Goal: Task Accomplishment & Management: Use online tool/utility

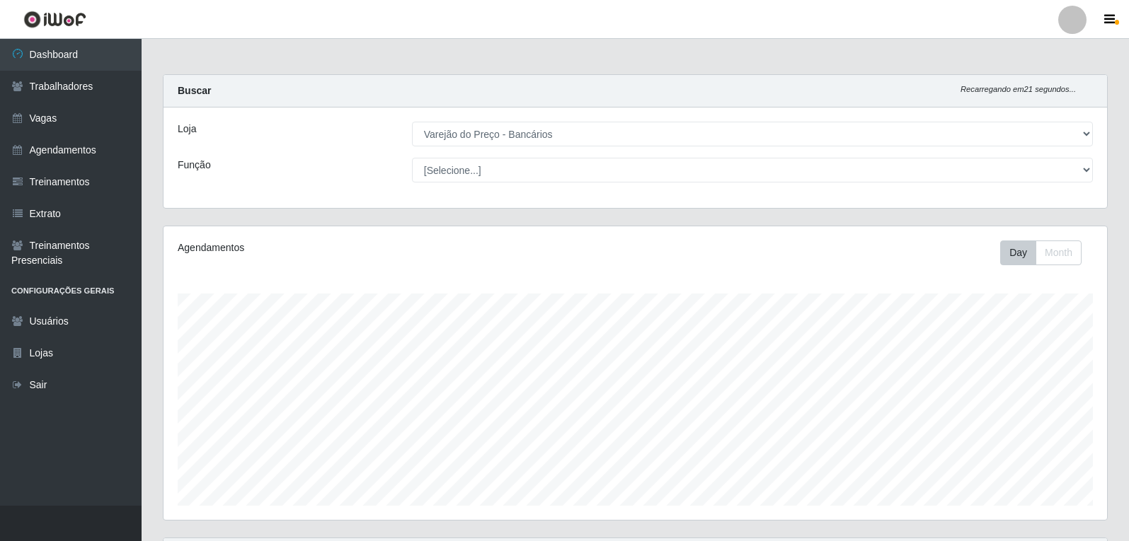
select select "157"
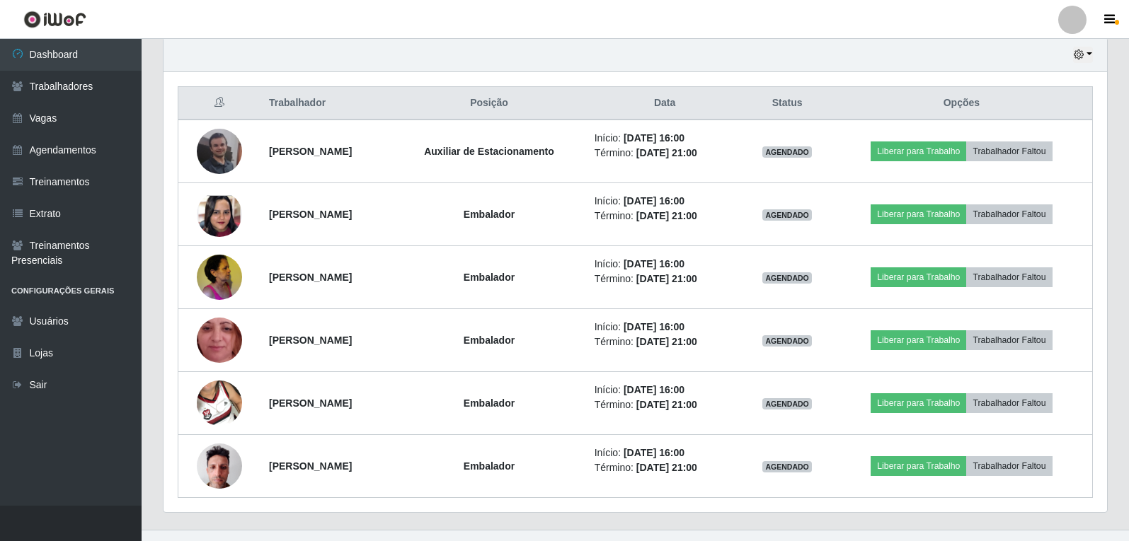
scroll to position [294, 943]
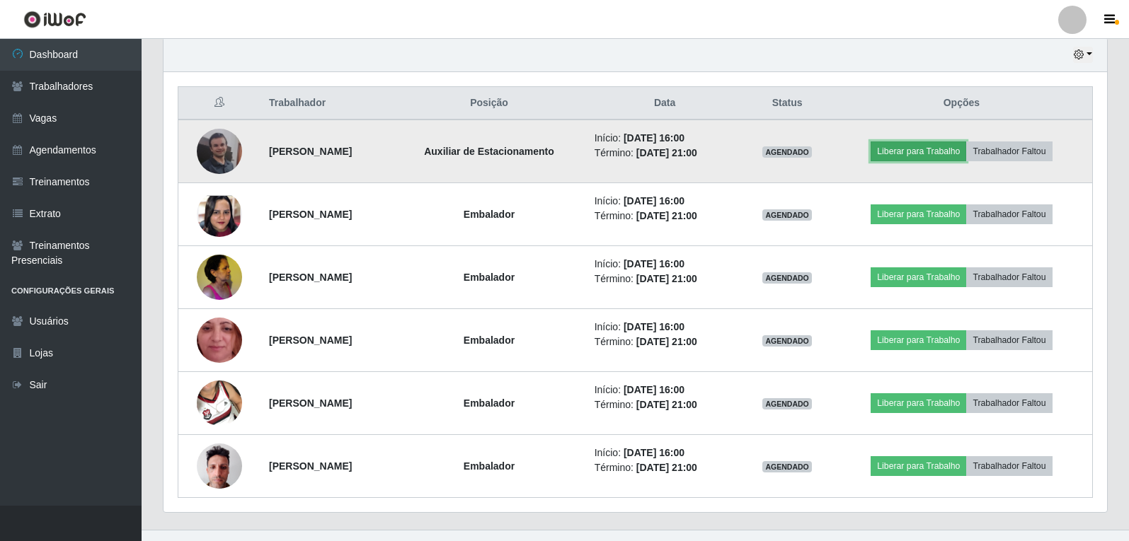
click at [917, 152] on button "Liberar para Trabalho" at bounding box center [918, 152] width 96 height 20
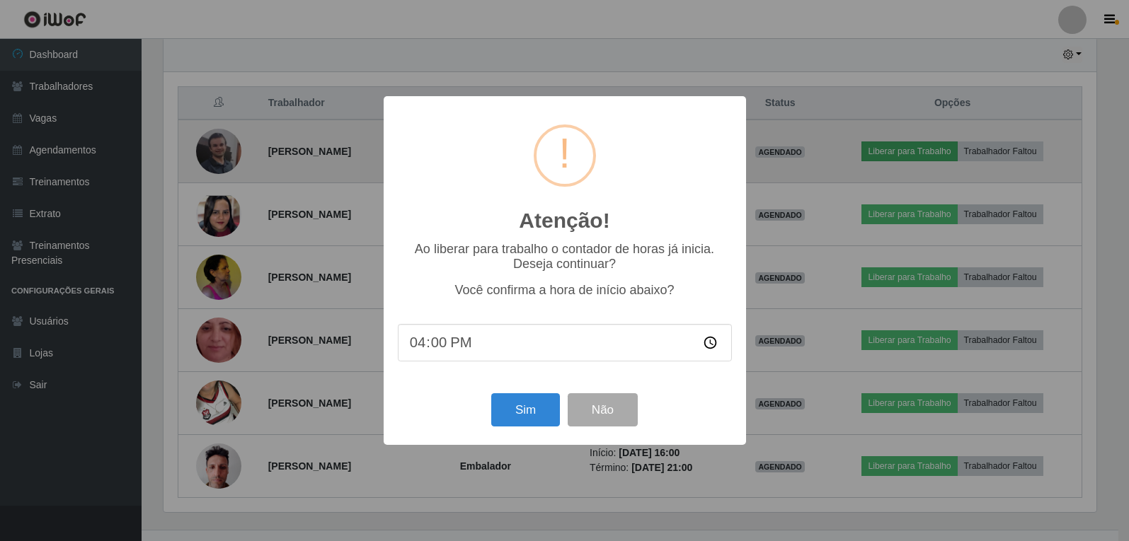
scroll to position [294, 936]
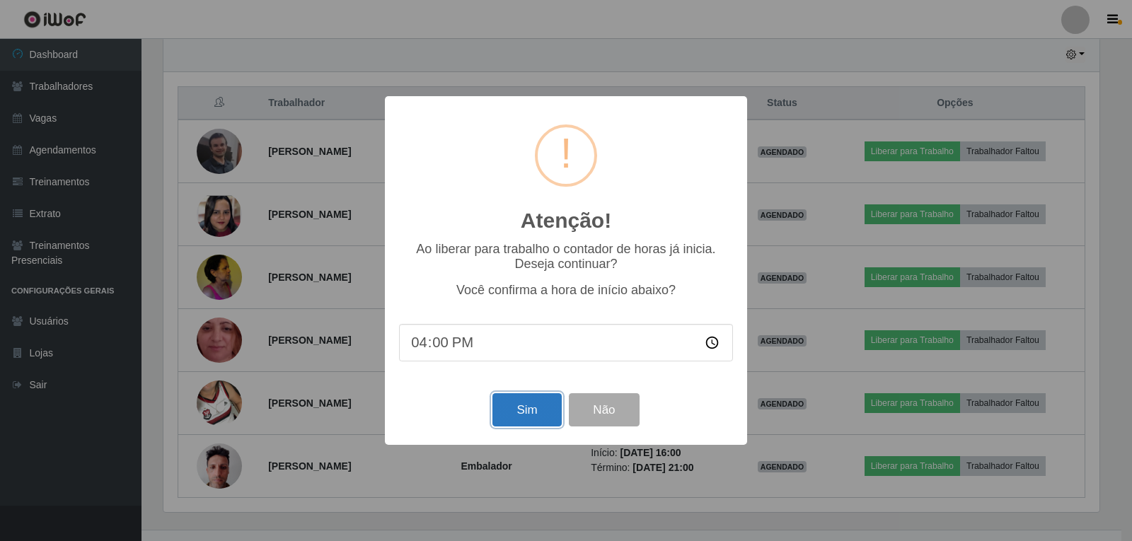
click at [526, 413] on button "Sim" at bounding box center [527, 409] width 69 height 33
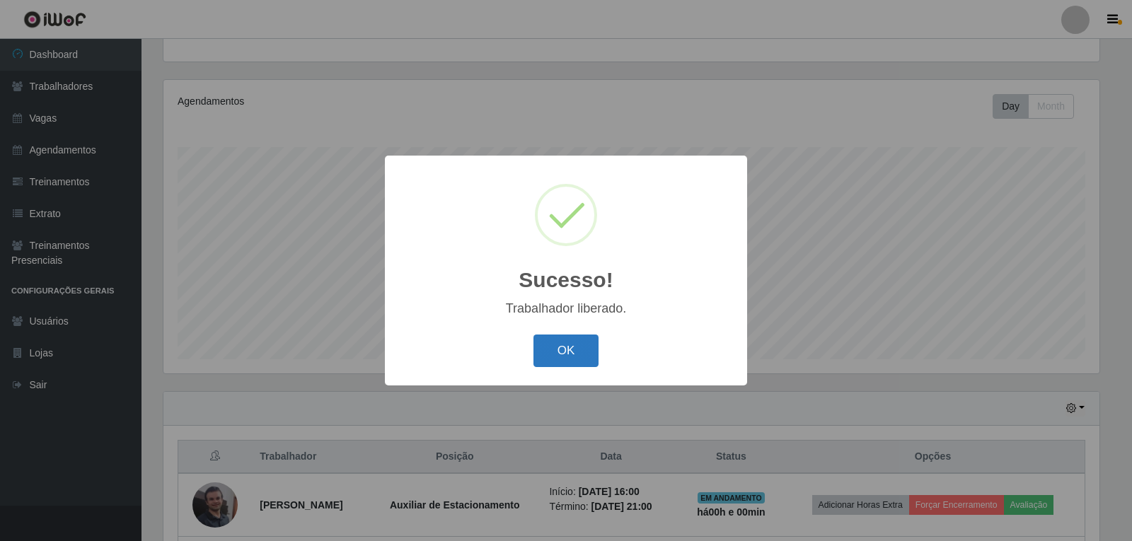
click at [553, 354] on button "OK" at bounding box center [567, 351] width 66 height 33
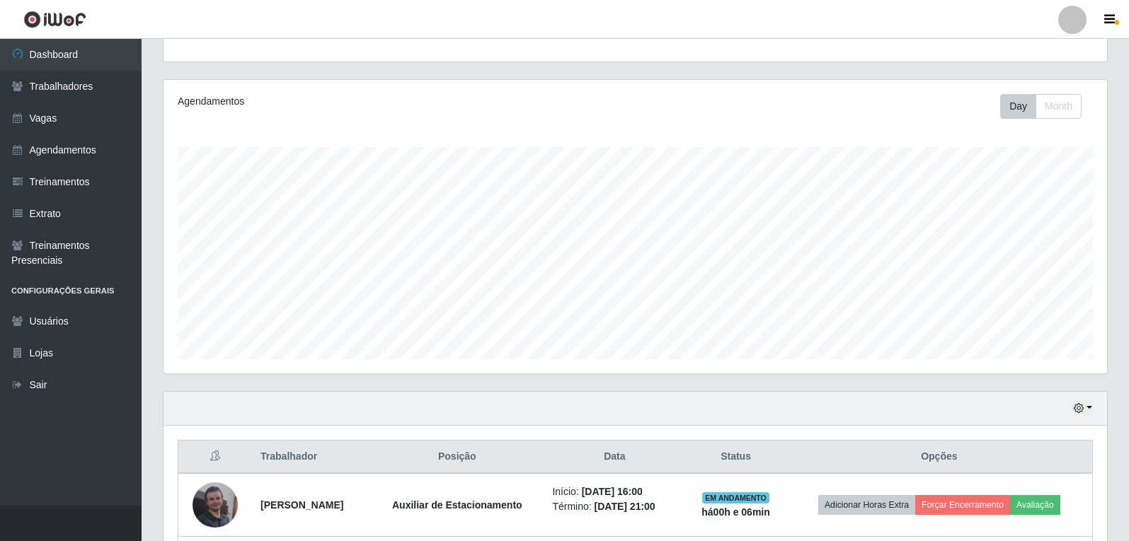
scroll to position [76, 0]
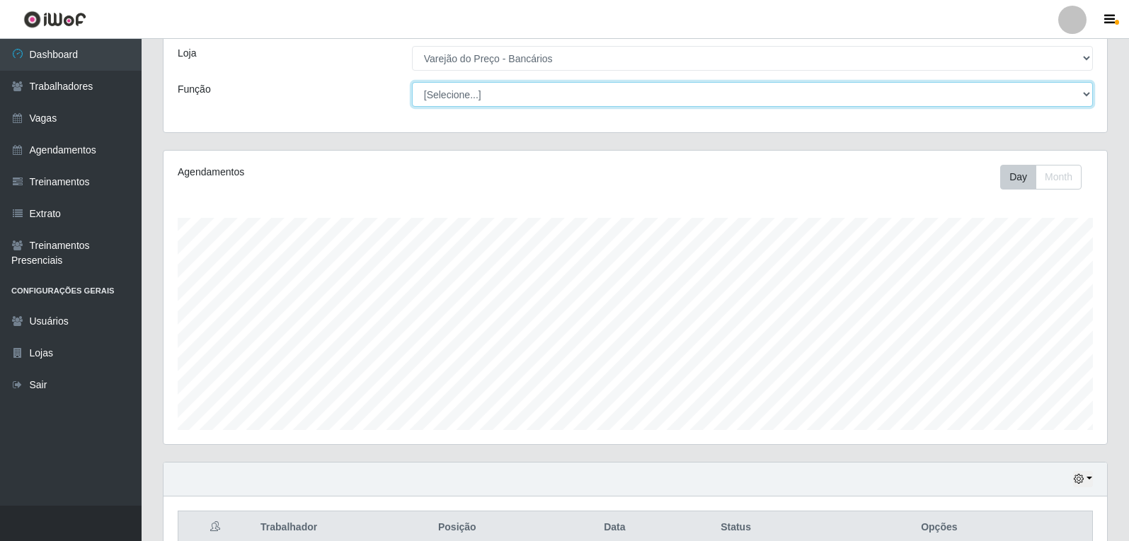
click at [739, 92] on select "[Selecione...] Auxiliar de Estacionamento Auxiliar de Estacionamento + Auxiliar…" at bounding box center [752, 94] width 681 height 25
select select "1"
click at [412, 82] on select "[Selecione...] Auxiliar de Estacionamento Auxiliar de Estacionamento + Auxiliar…" at bounding box center [752, 94] width 681 height 25
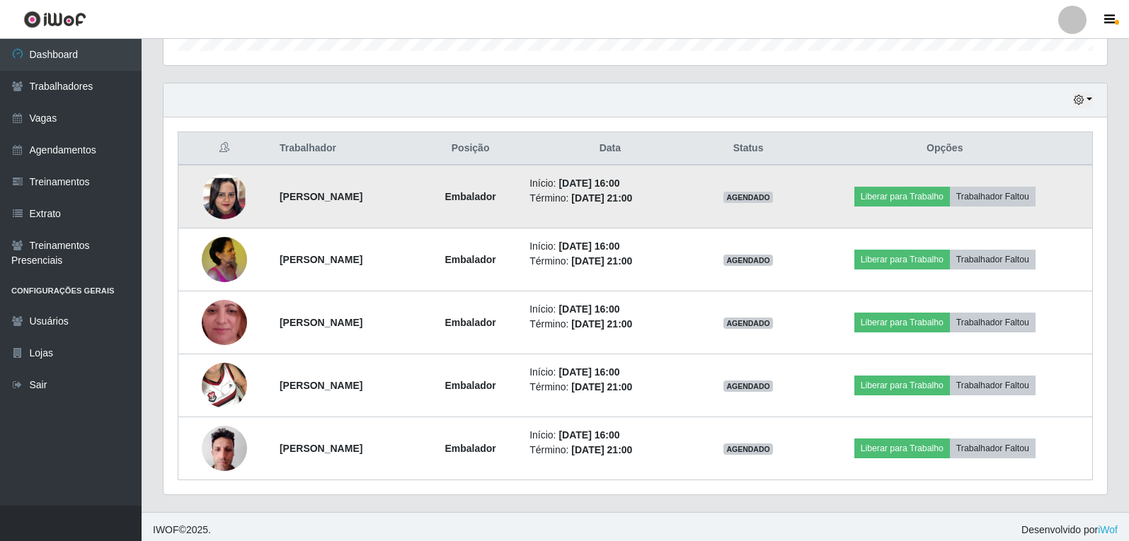
scroll to position [461, 0]
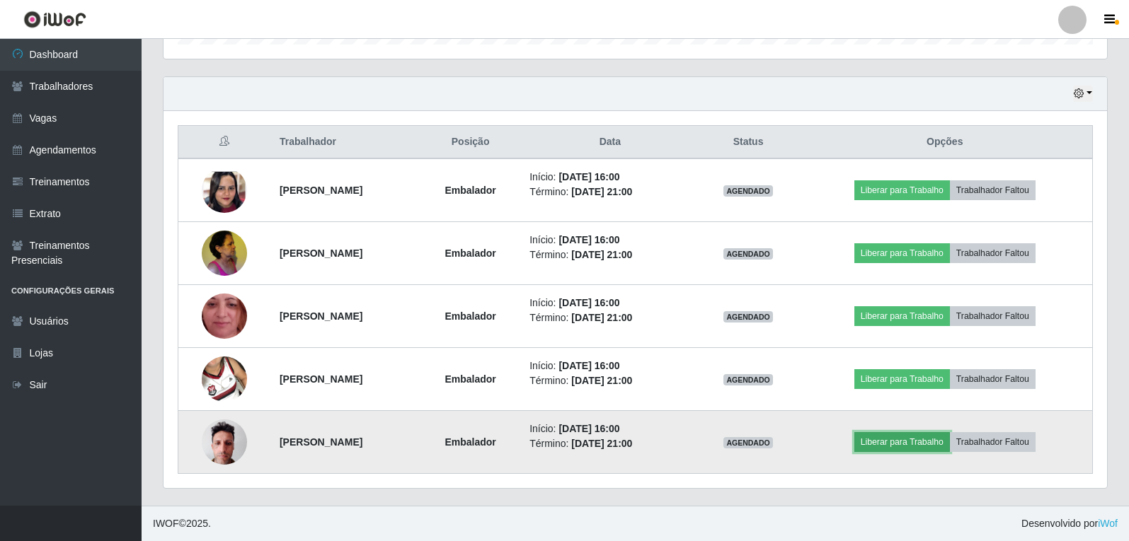
click at [938, 449] on button "Liberar para Trabalho" at bounding box center [902, 442] width 96 height 20
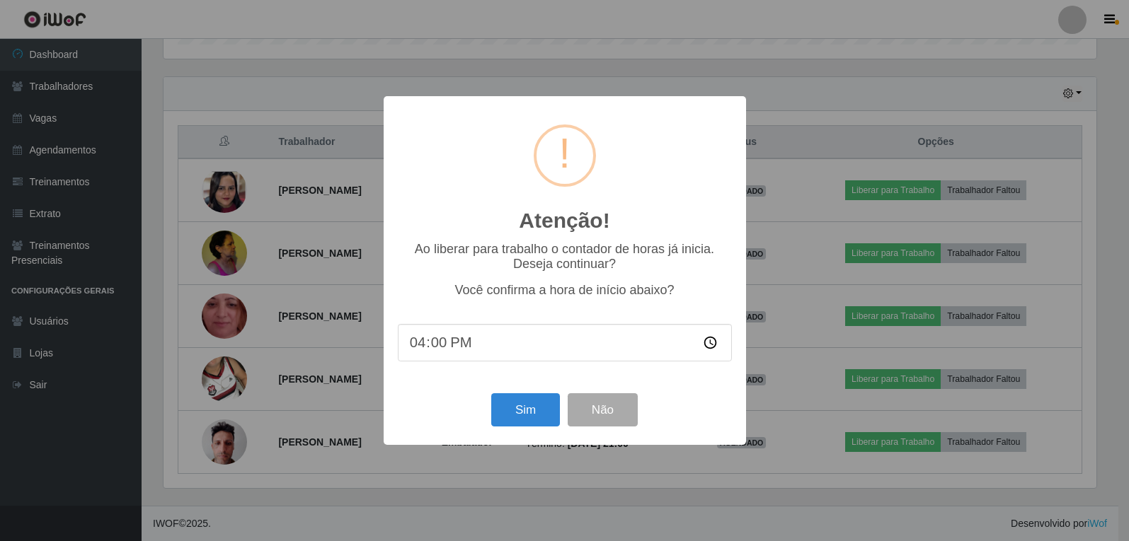
scroll to position [294, 936]
click at [534, 403] on button "Sim" at bounding box center [527, 409] width 69 height 33
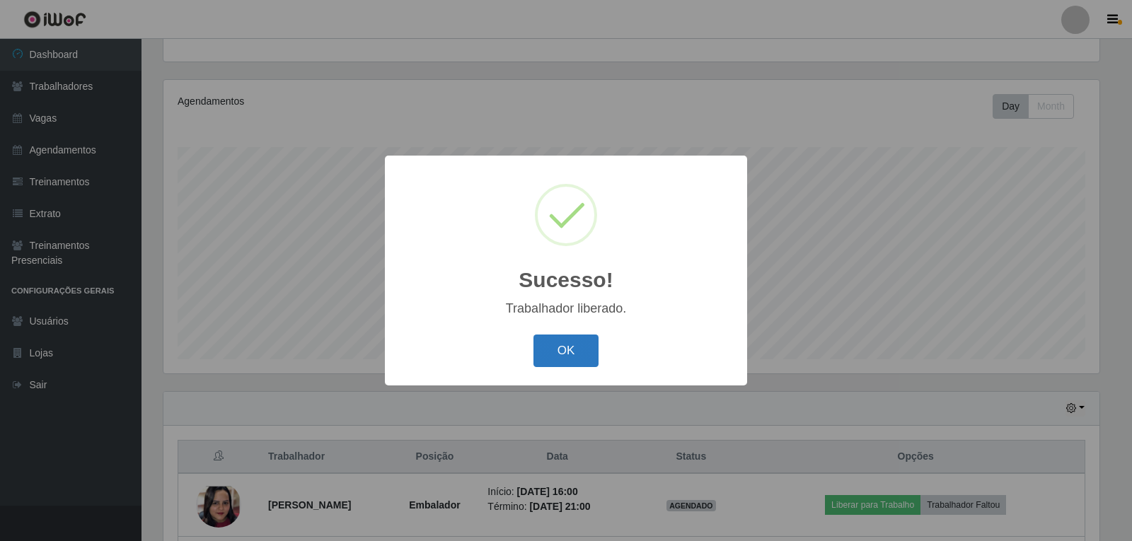
click at [554, 354] on button "OK" at bounding box center [567, 351] width 66 height 33
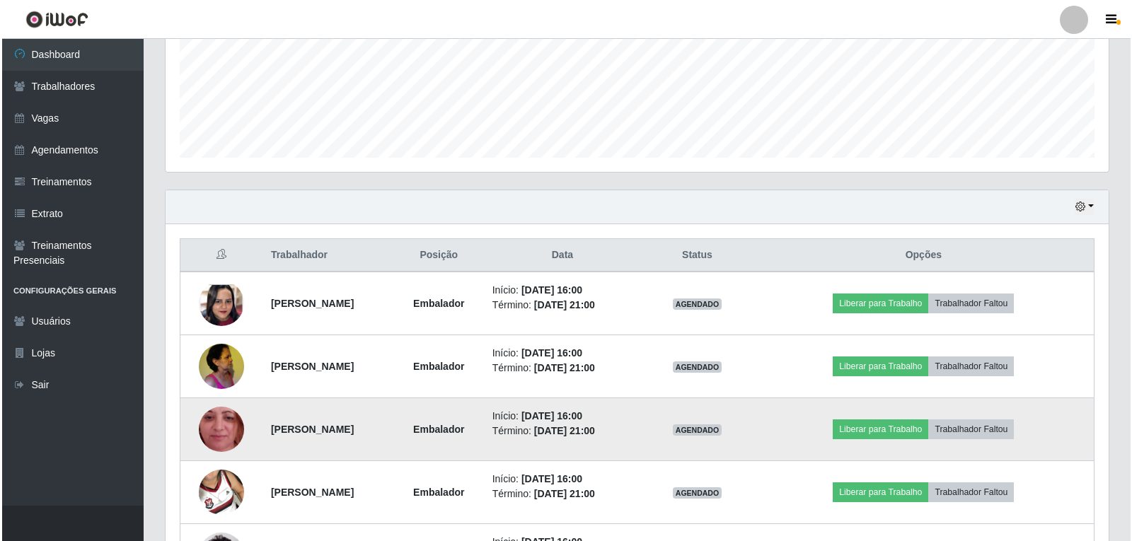
scroll to position [430, 0]
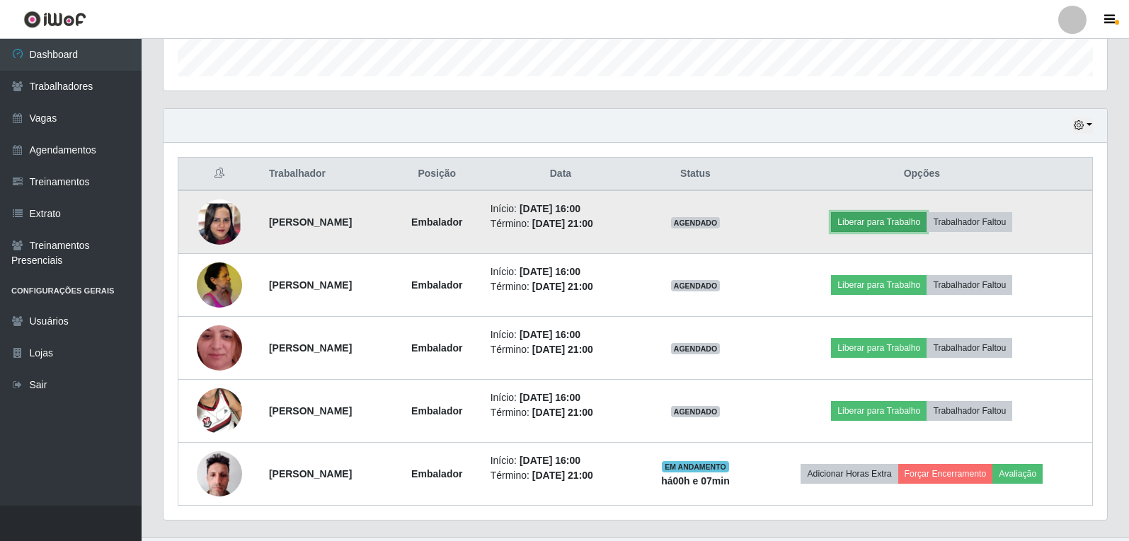
click at [904, 225] on button "Liberar para Trabalho" at bounding box center [879, 222] width 96 height 20
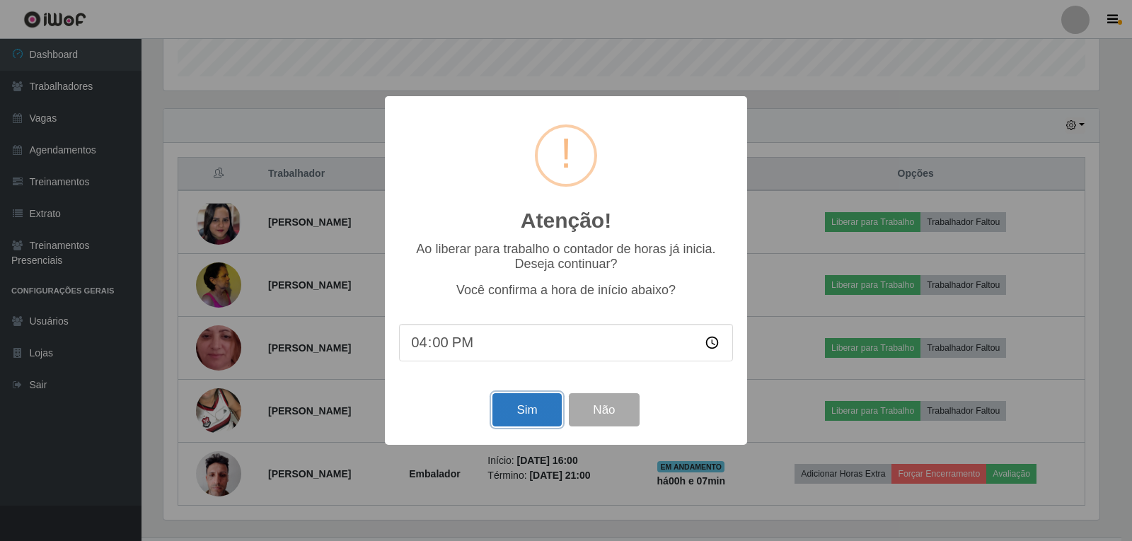
click at [525, 424] on button "Sim" at bounding box center [527, 409] width 69 height 33
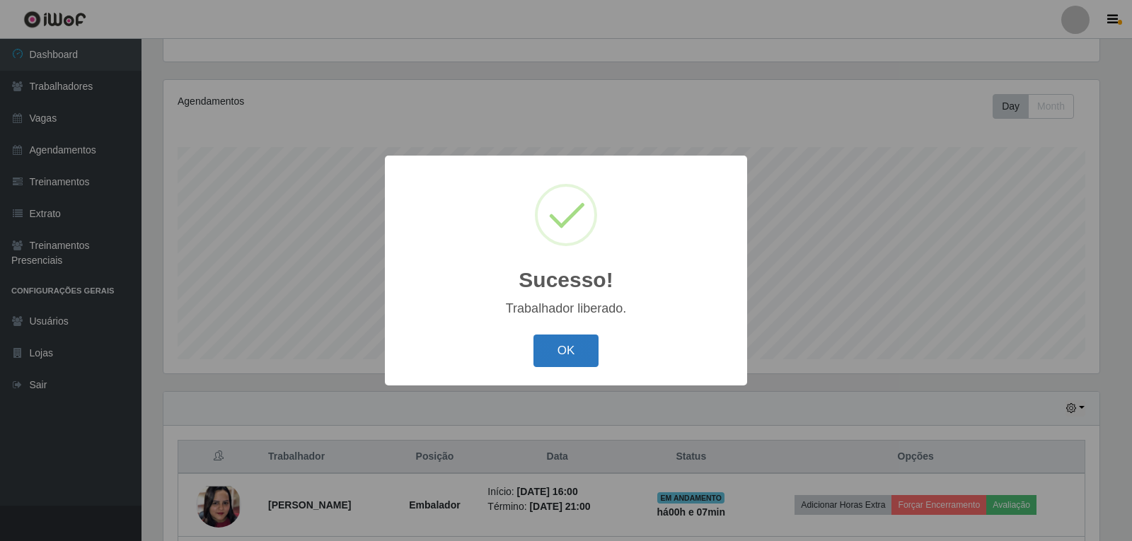
click at [574, 355] on button "OK" at bounding box center [567, 351] width 66 height 33
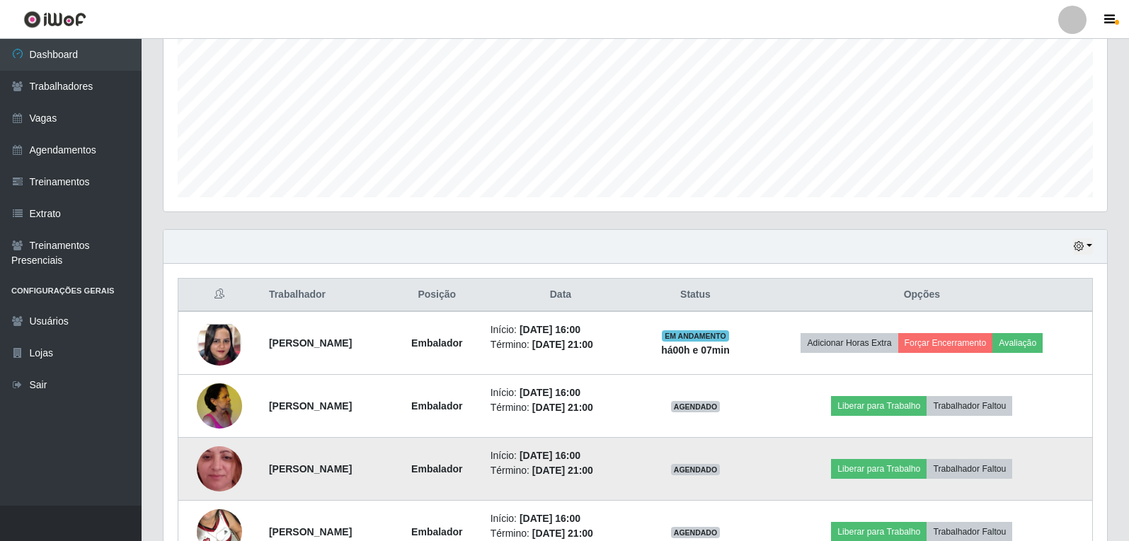
scroll to position [430, 0]
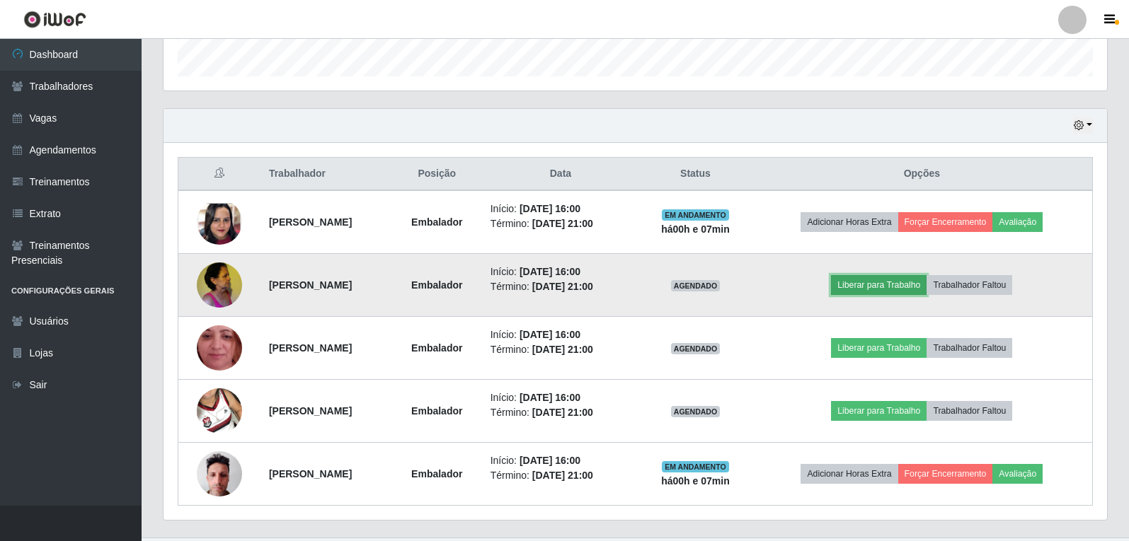
click at [913, 284] on button "Liberar para Trabalho" at bounding box center [879, 285] width 96 height 20
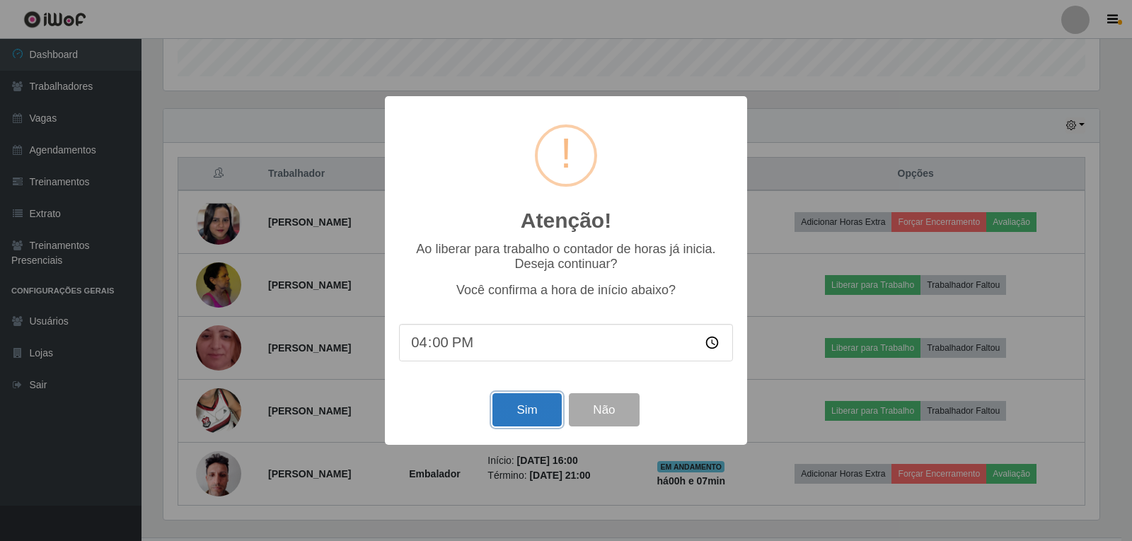
click at [536, 416] on button "Sim" at bounding box center [527, 409] width 69 height 33
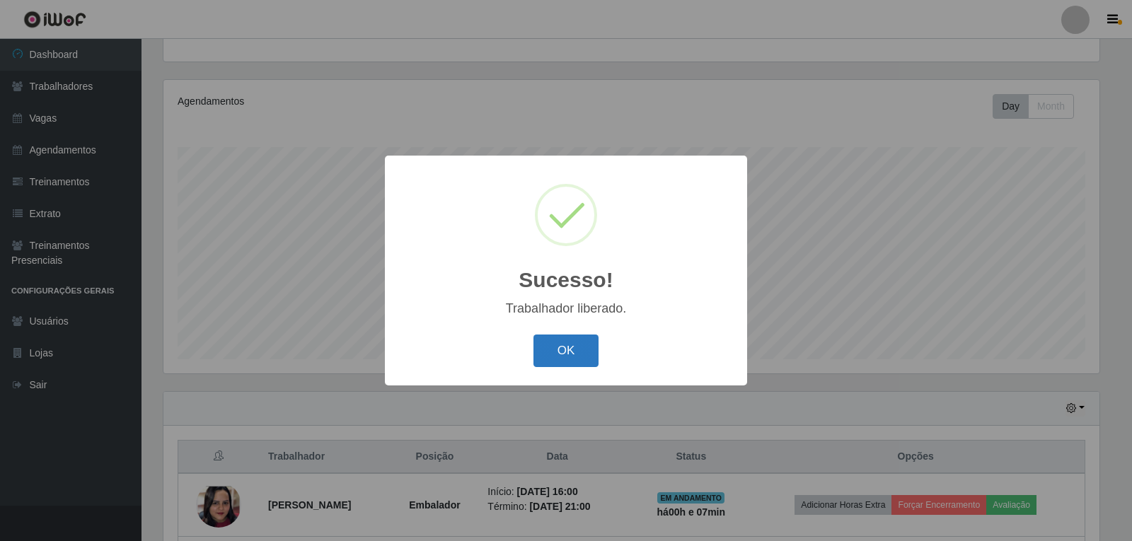
click at [558, 340] on button "OK" at bounding box center [567, 351] width 66 height 33
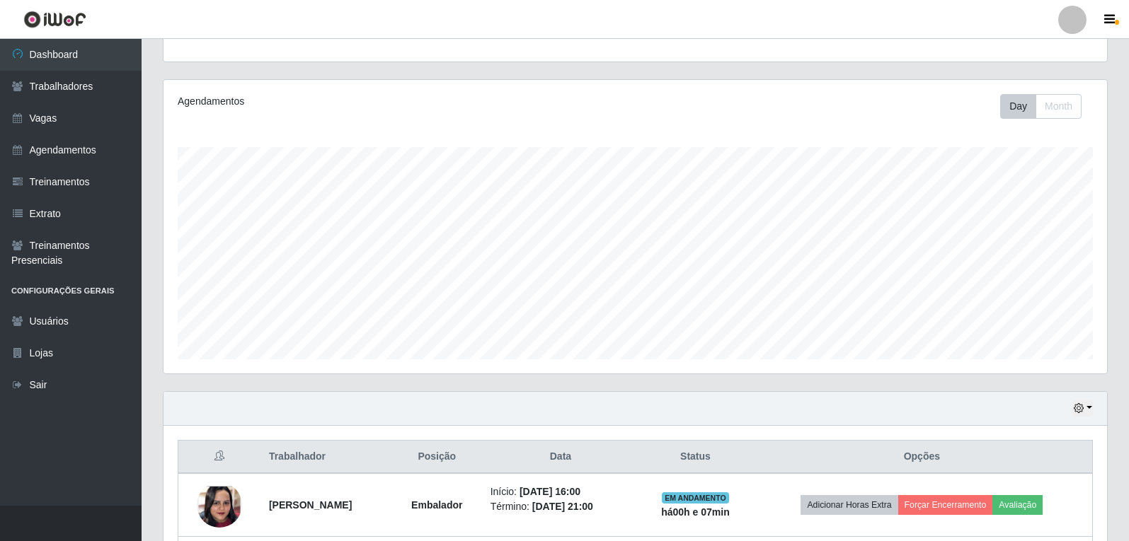
scroll to position [0, 0]
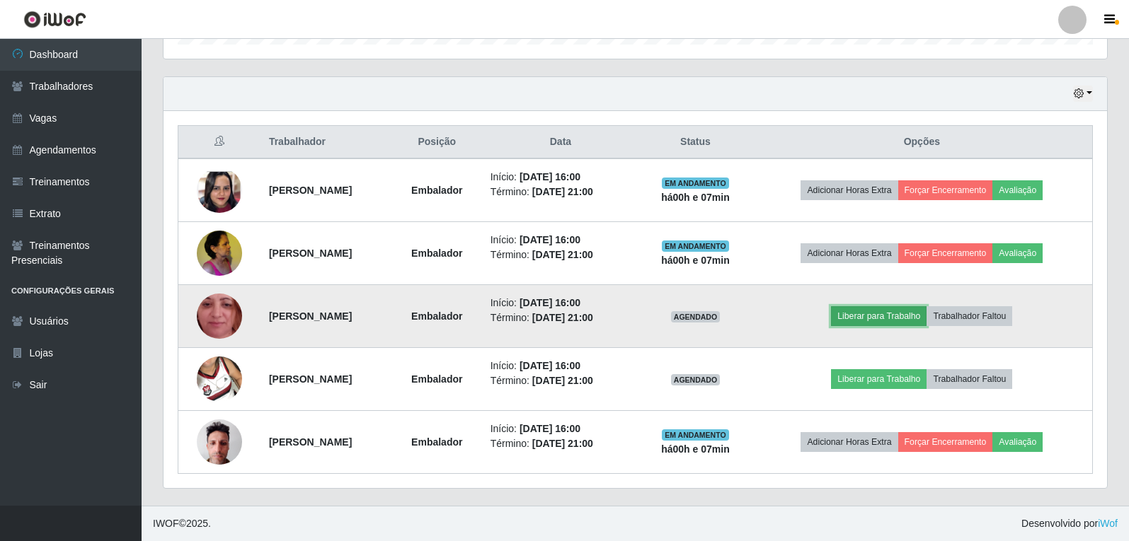
click at [889, 323] on button "Liberar para Trabalho" at bounding box center [879, 316] width 96 height 20
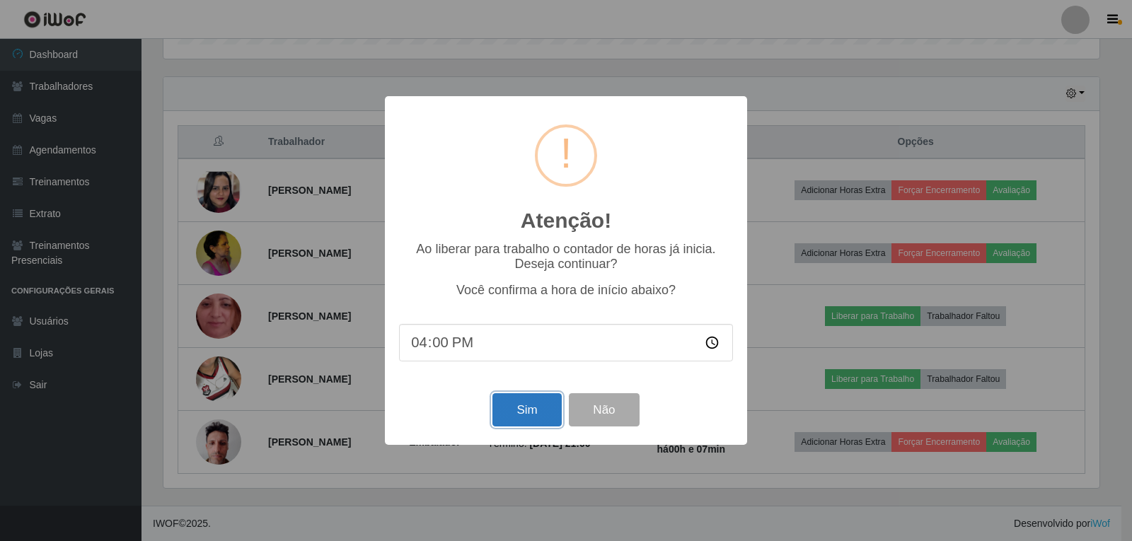
click at [527, 400] on button "Sim" at bounding box center [527, 409] width 69 height 33
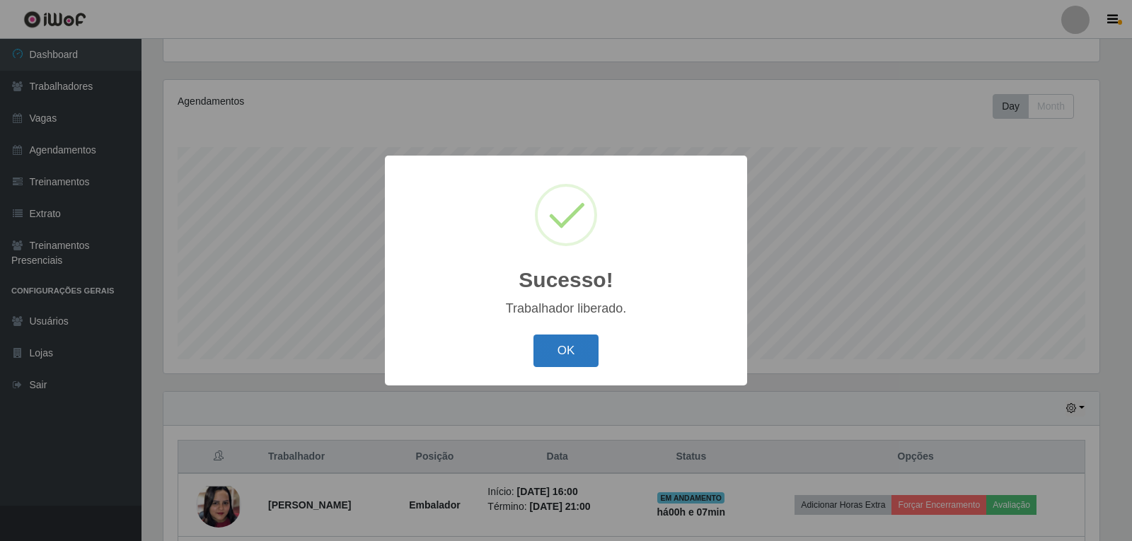
click at [572, 356] on button "OK" at bounding box center [567, 351] width 66 height 33
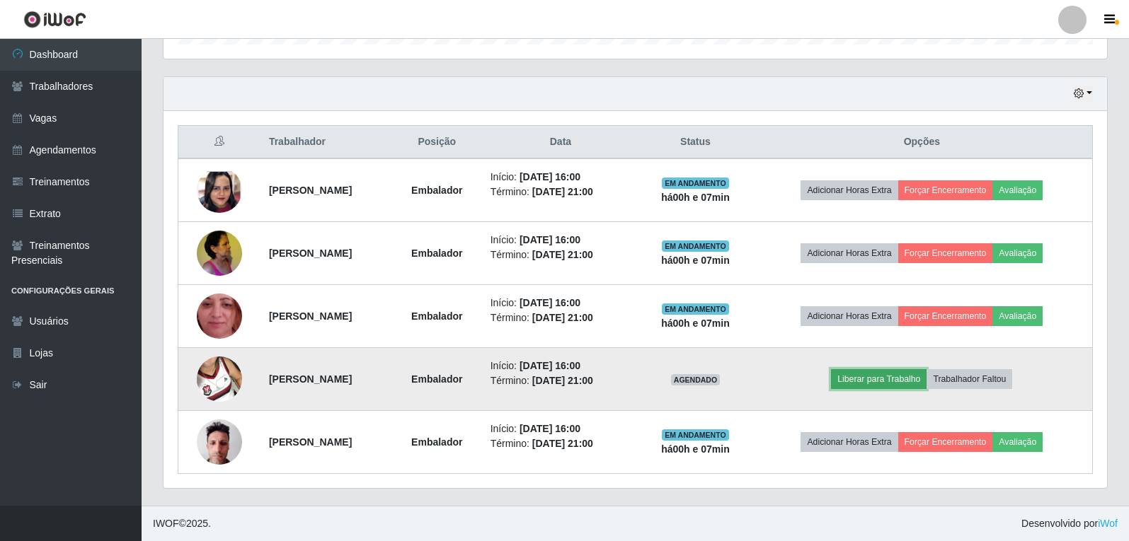
click at [919, 388] on button "Liberar para Trabalho" at bounding box center [879, 379] width 96 height 20
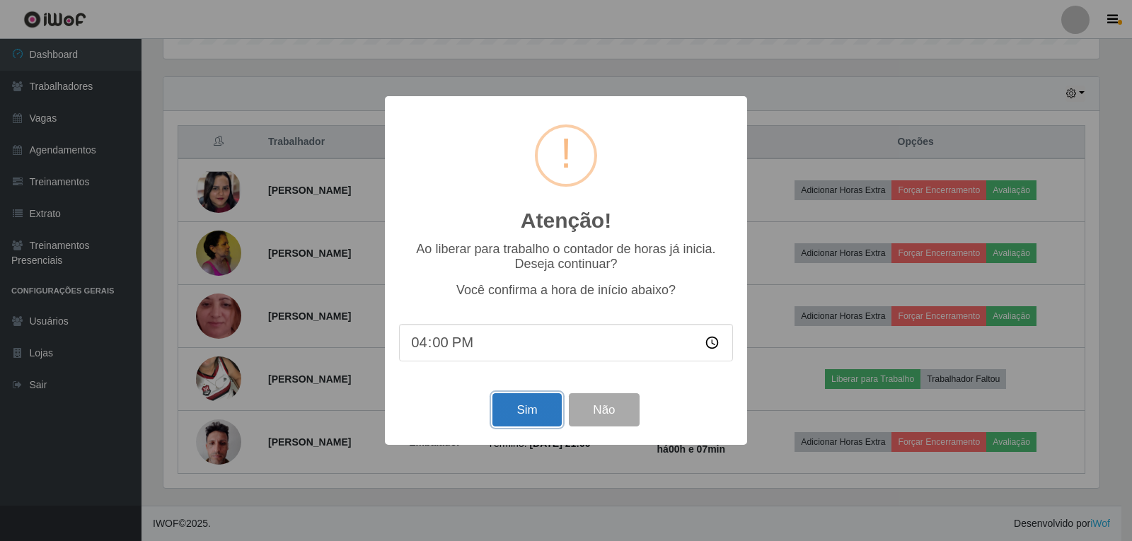
click at [514, 418] on button "Sim" at bounding box center [527, 409] width 69 height 33
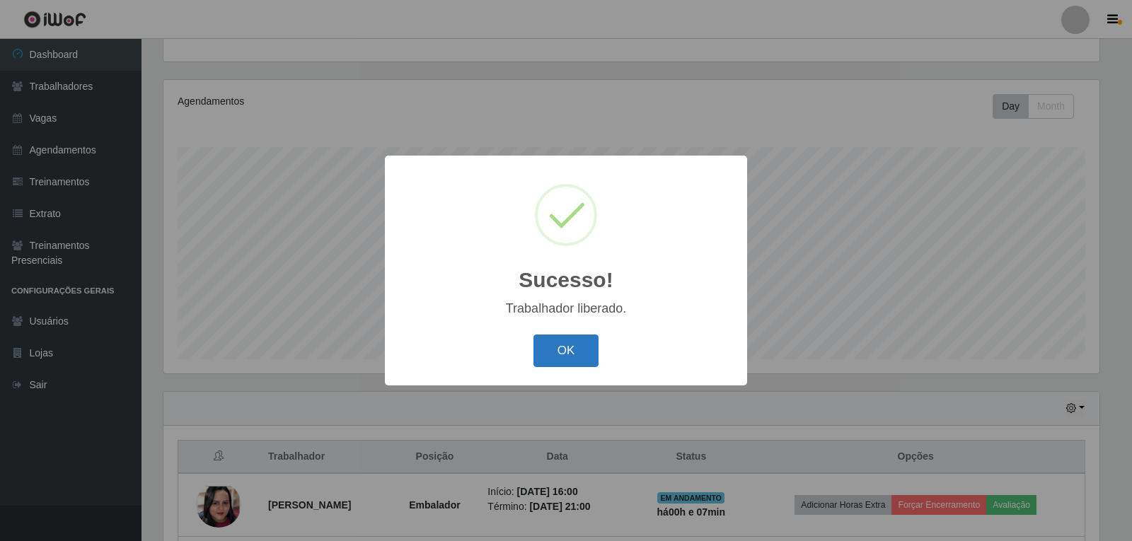
click at [557, 351] on button "OK" at bounding box center [567, 351] width 66 height 33
